Goal: Navigation & Orientation: Find specific page/section

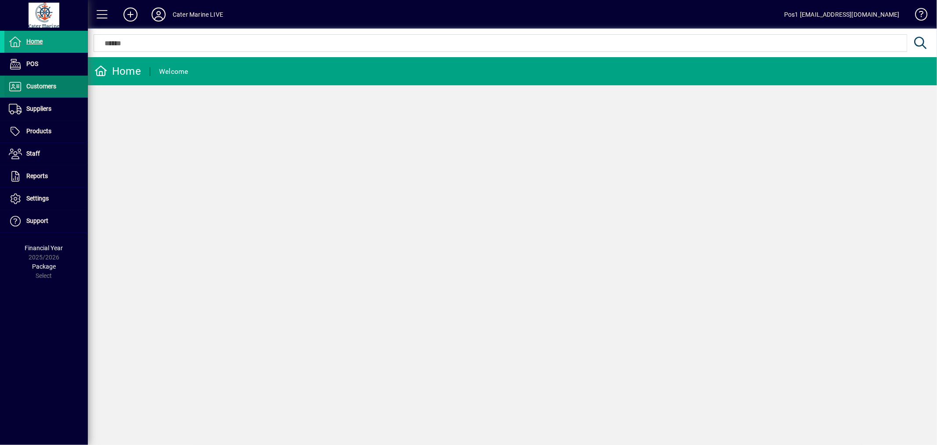
click at [33, 87] on span "Customers" at bounding box center [41, 86] width 30 height 7
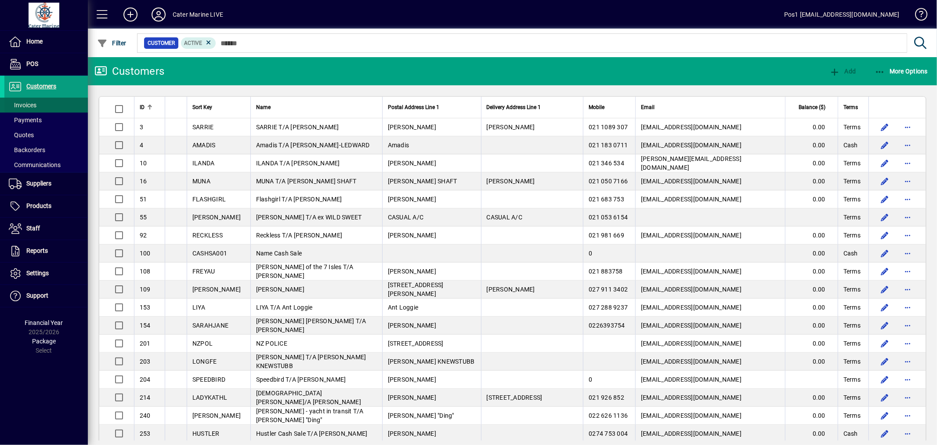
click at [33, 103] on span "Invoices" at bounding box center [23, 104] width 28 height 7
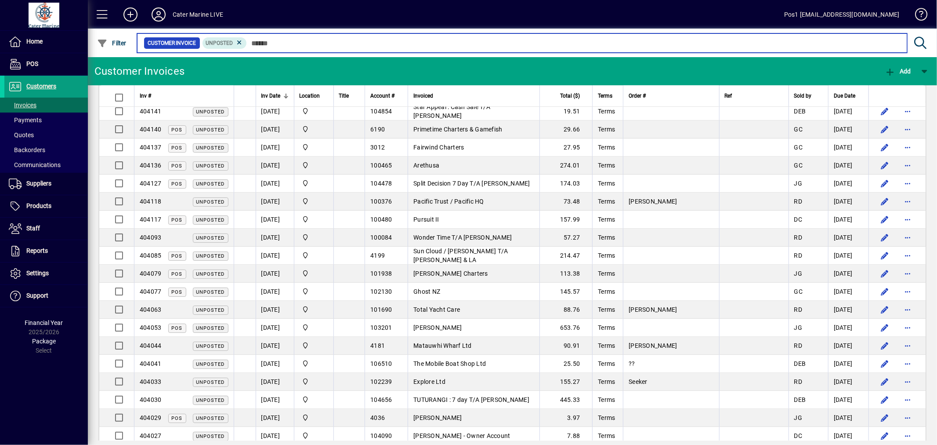
scroll to position [341, 0]
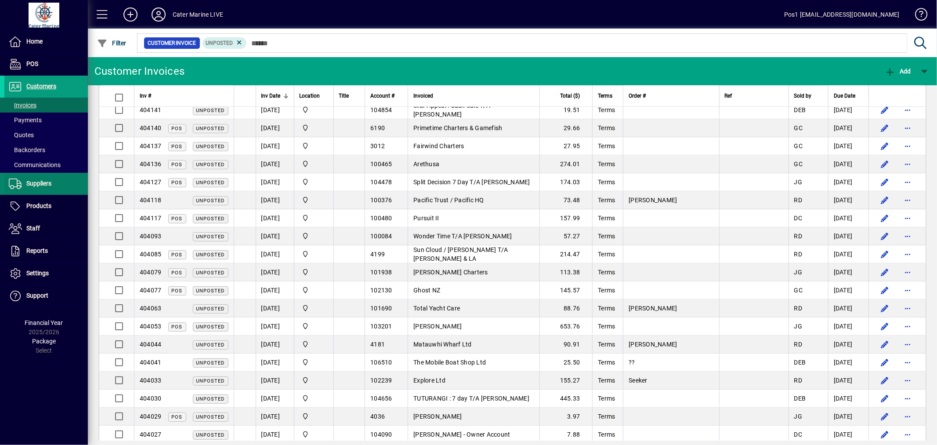
click at [44, 183] on span "Suppliers" at bounding box center [38, 183] width 25 height 7
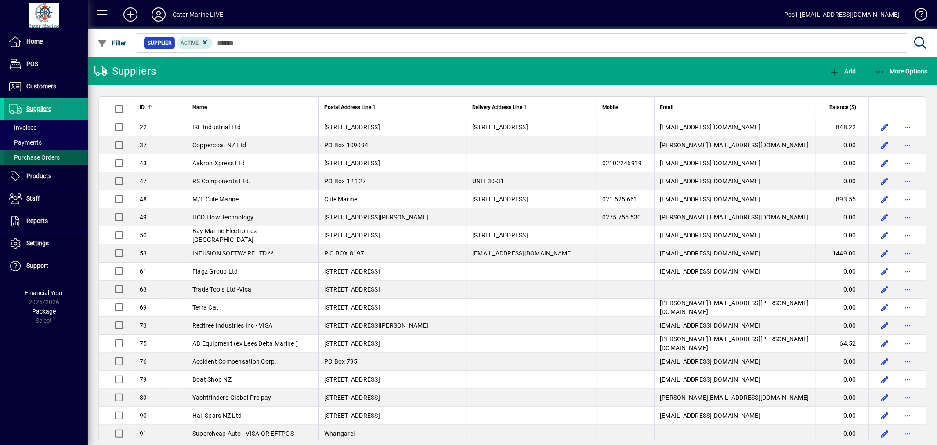
click at [43, 159] on span "Purchase Orders" at bounding box center [34, 157] width 51 height 7
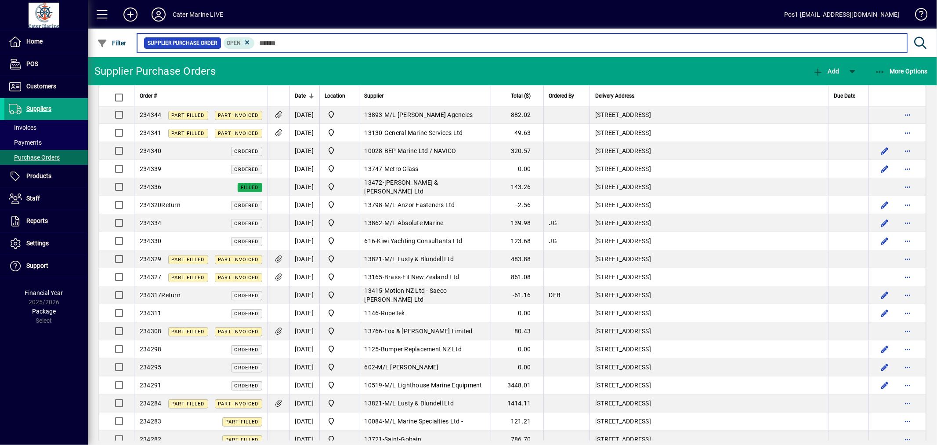
scroll to position [830, 0]
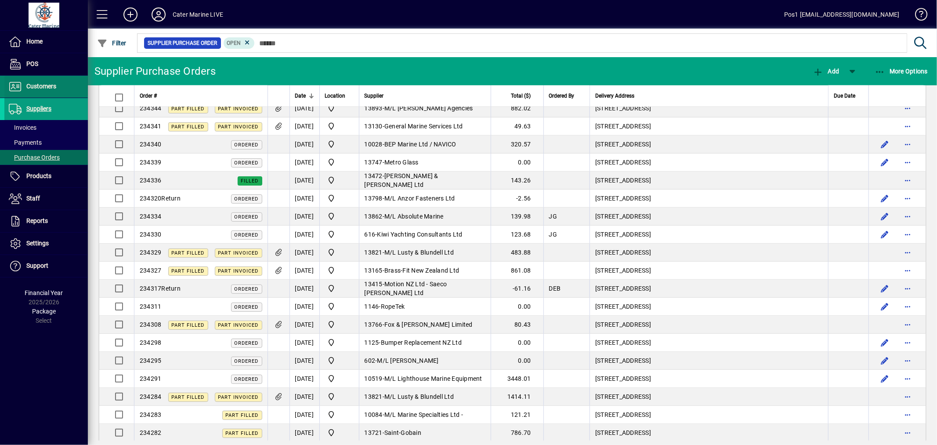
click at [43, 87] on span "Customers" at bounding box center [41, 86] width 30 height 7
